Goal: Information Seeking & Learning: Learn about a topic

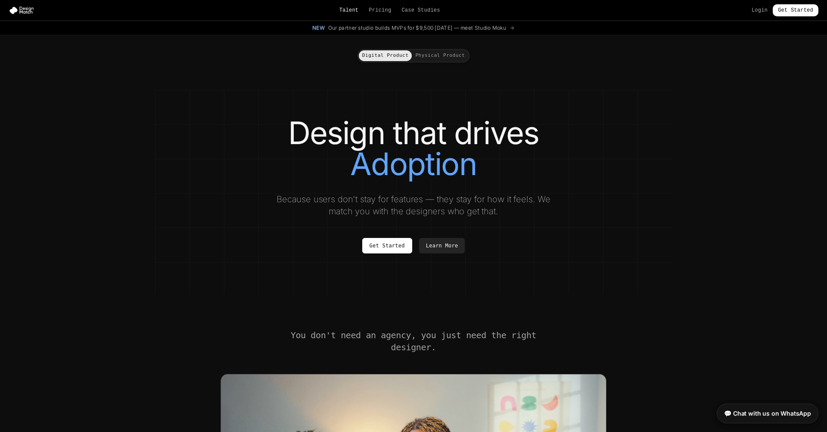
click at [353, 10] on link "Talent" at bounding box center [348, 10] width 19 height 7
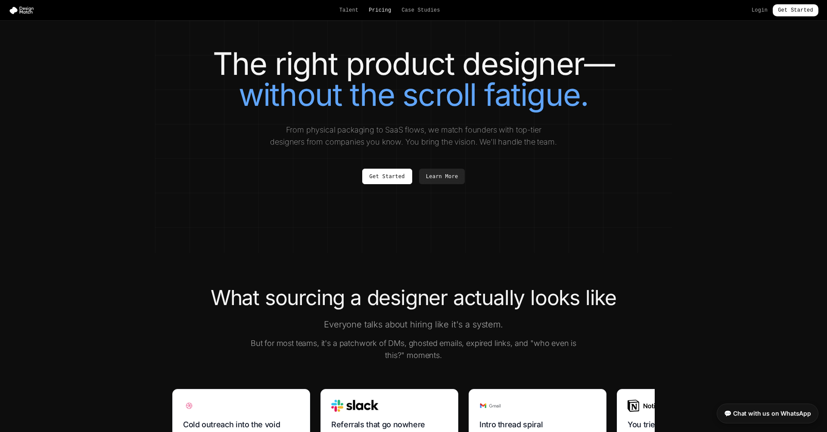
click at [382, 7] on link "Pricing" at bounding box center [380, 10] width 22 height 7
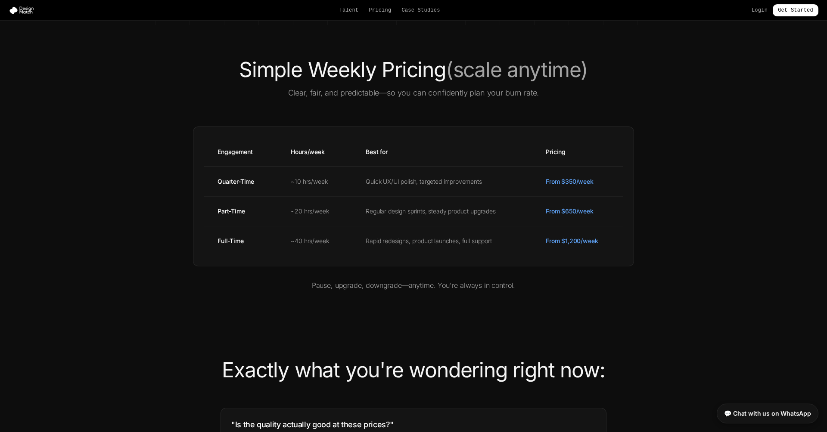
scroll to position [243, 0]
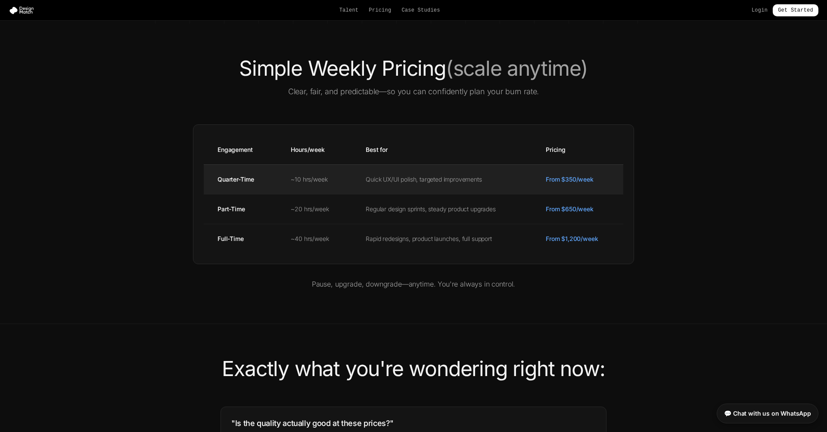
click at [418, 183] on td "Quick UX/UI polish, targeted improvements" at bounding box center [442, 179] width 180 height 30
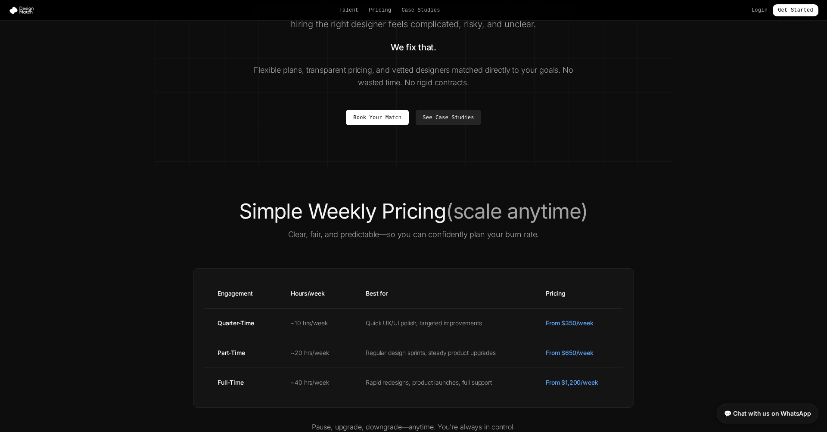
scroll to position [0, 0]
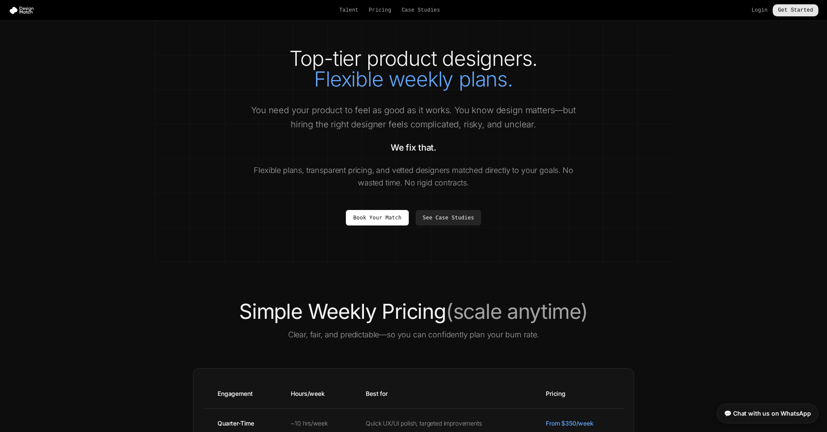
click at [784, 8] on link "Get Started" at bounding box center [795, 10] width 46 height 12
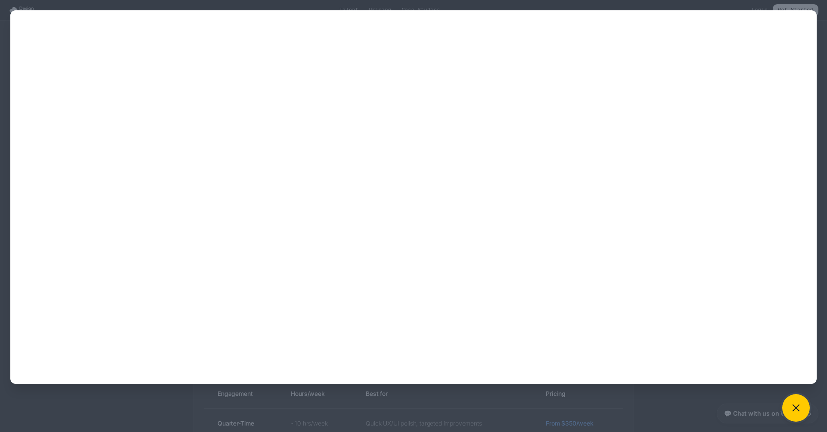
click at [802, 408] on button at bounding box center [796, 408] width 28 height 28
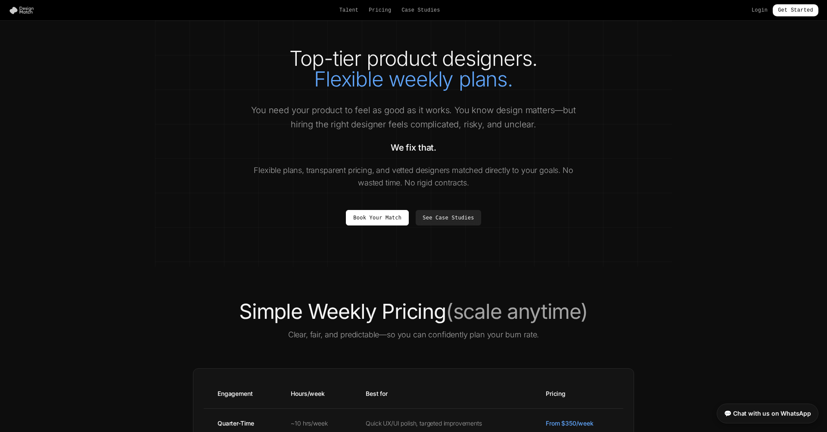
click at [17, 9] on img at bounding box center [23, 10] width 29 height 9
